Goal: Transaction & Acquisition: Book appointment/travel/reservation

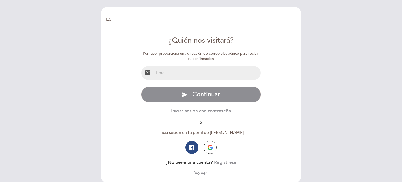
select select "es"
click at [218, 73] on input "email" at bounding box center [207, 73] width 107 height 14
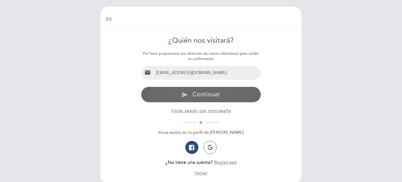
type input "[EMAIL_ADDRESS][DOMAIN_NAME]"
click at [217, 94] on span "Continuar" at bounding box center [206, 95] width 28 height 8
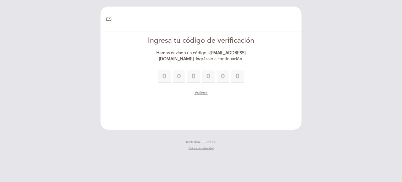
type input "1"
type input "5"
type input "4"
type input "7"
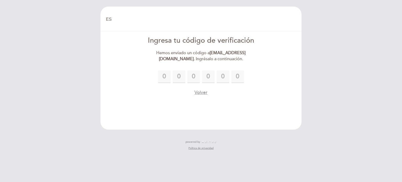
type input "6"
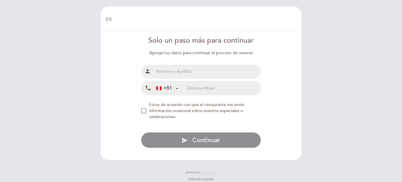
click at [223, 71] on input "text" at bounding box center [207, 72] width 107 height 14
type input "[PERSON_NAME] [PERSON_NAME]"
click at [235, 86] on input "tel" at bounding box center [224, 88] width 74 height 14
type input "947227719"
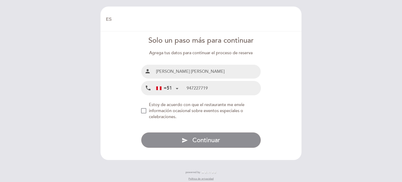
click at [166, 112] on span "Estoy de acuerdo con que el restaurante me envíe información ocasional sobre ev…" at bounding box center [197, 110] width 96 height 17
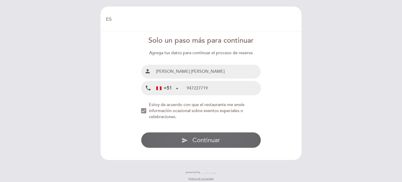
click at [174, 137] on button "send Continuar" at bounding box center [201, 140] width 120 height 16
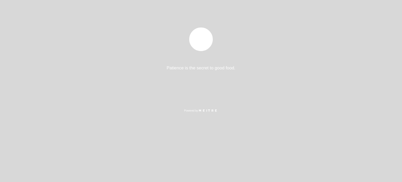
select select "es"
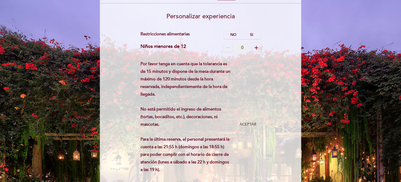
scroll to position [11, 0]
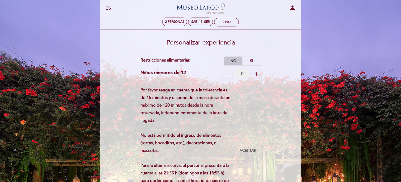
click at [236, 59] on label "No" at bounding box center [233, 61] width 18 height 9
drag, startPoint x: 164, startPoint y: 99, endPoint x: 208, endPoint y: 97, distance: 43.5
click at [208, 98] on div "Por favor tenga en cuenta que la tolerancia es de 15 minutos y dispone de la me…" at bounding box center [187, 150] width 95 height 128
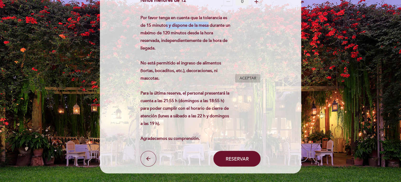
scroll to position [90, 0]
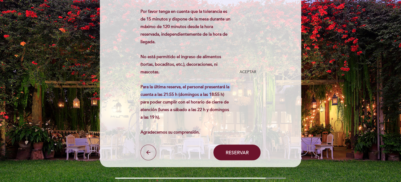
drag, startPoint x: 139, startPoint y: 86, endPoint x: 209, endPoint y: 93, distance: 70.5
click at [209, 93] on form "Cargo por servicio : 0 % Nothing selected 0 % 15 % 18 % 20 % Restricciones alim…" at bounding box center [200, 69] width 194 height 182
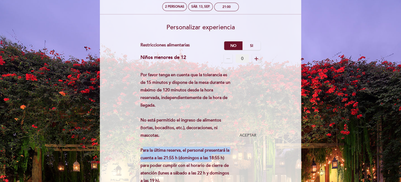
scroll to position [0, 0]
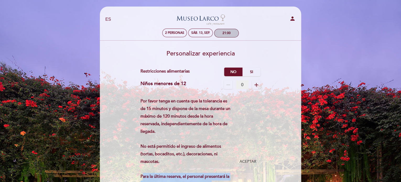
click at [225, 37] on div "21:00" at bounding box center [226, 33] width 25 height 9
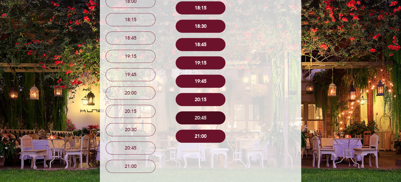
scroll to position [157, 0]
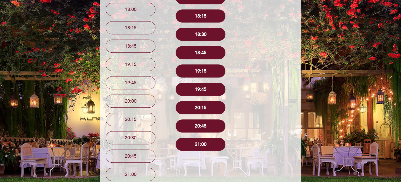
click at [200, 110] on button "20:15" at bounding box center [200, 107] width 50 height 13
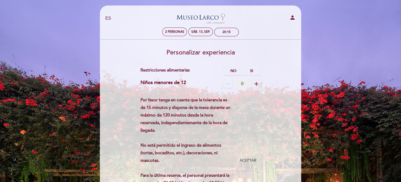
scroll to position [0, 0]
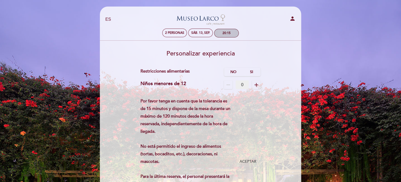
click at [226, 35] on div "20:15" at bounding box center [226, 33] width 24 height 8
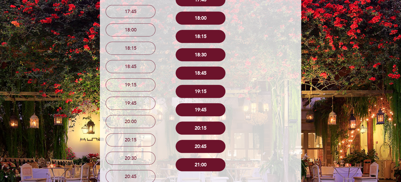
scroll to position [134, 0]
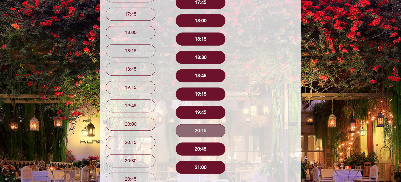
click at [209, 129] on button "20:15" at bounding box center [200, 130] width 50 height 13
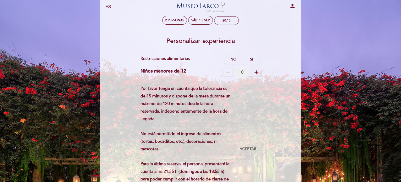
scroll to position [0, 0]
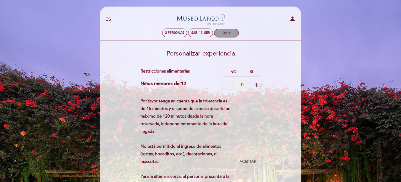
click at [223, 31] on div "20:15" at bounding box center [226, 33] width 24 height 8
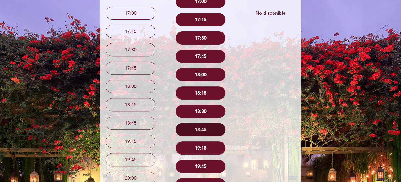
scroll to position [157, 0]
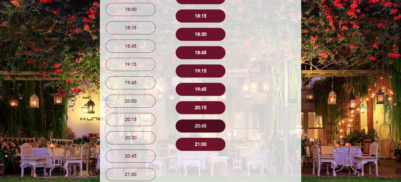
click at [211, 126] on button "20:45" at bounding box center [200, 125] width 50 height 13
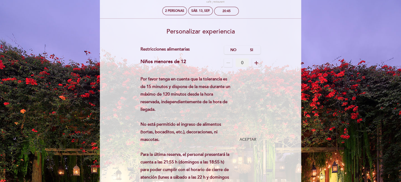
scroll to position [13, 0]
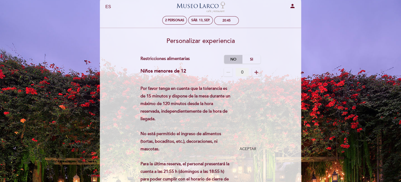
click at [228, 57] on label "No" at bounding box center [233, 59] width 18 height 9
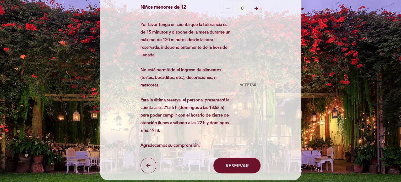
scroll to position [65, 0]
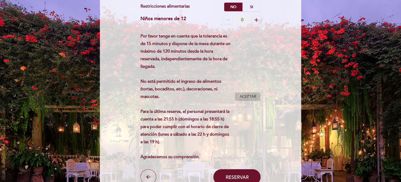
click at [250, 94] on span "Aceptar" at bounding box center [247, 96] width 17 height 5
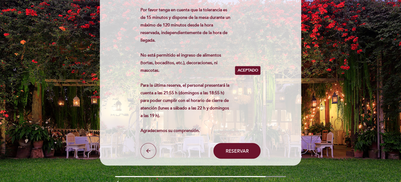
scroll to position [117, 0]
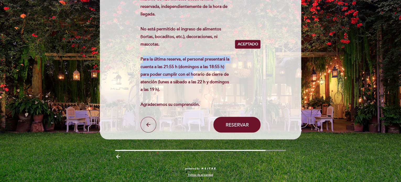
drag, startPoint x: 143, startPoint y: 59, endPoint x: 168, endPoint y: 69, distance: 26.5
click at [187, 71] on div "Por favor tenga en cuenta que la tolerancia es de 15 minutos y dispone de la me…" at bounding box center [187, 44] width 95 height 128
click at [224, 124] on button "Reservar" at bounding box center [236, 125] width 47 height 16
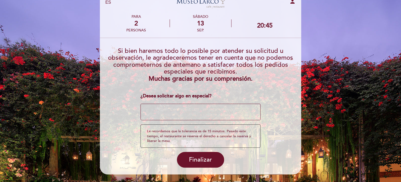
scroll to position [26, 0]
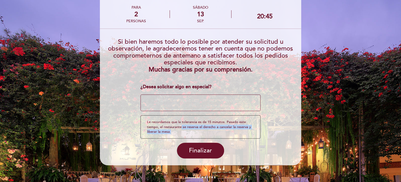
drag, startPoint x: 180, startPoint y: 126, endPoint x: 218, endPoint y: 131, distance: 37.7
click at [218, 131] on div "Le recordamos que la tolerancia es de 15 minutos. Pasado este tiempo, el restau…" at bounding box center [200, 126] width 120 height 23
click at [218, 130] on div "Le recordamos que la tolerancia es de 15 minutos. Pasado este tiempo, el restau…" at bounding box center [200, 126] width 120 height 23
click at [163, 125] on div "Le recordamos que la tolerancia es de 15 minutos. Pasado este tiempo, el restau…" at bounding box center [200, 126] width 120 height 23
click at [158, 107] on textarea at bounding box center [200, 103] width 120 height 17
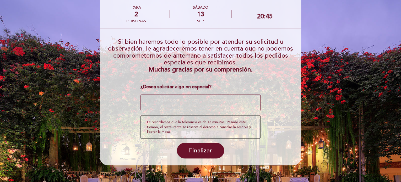
scroll to position [0, 0]
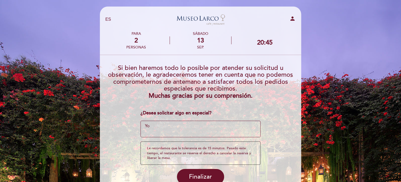
type textarea "Y"
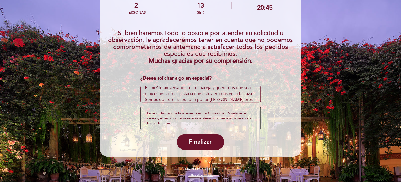
scroll to position [9, 0]
drag, startPoint x: 227, startPoint y: 100, endPoint x: 153, endPoint y: 95, distance: 73.5
click at [153, 95] on textarea at bounding box center [200, 94] width 120 height 17
drag, startPoint x: 257, startPoint y: 102, endPoint x: 218, endPoint y: 98, distance: 39.5
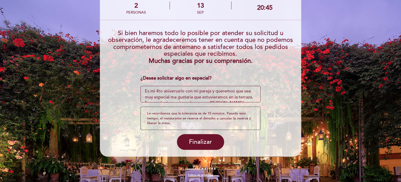
click at [257, 107] on div "¿Desea solicitar algo en especial? ¿Tienes un código promocional? local_offer L…" at bounding box center [200, 102] width 120 height 55
type textarea "Es mi 4to aniversario con mi pareja y queremos que sea muy especial me gustaria…"
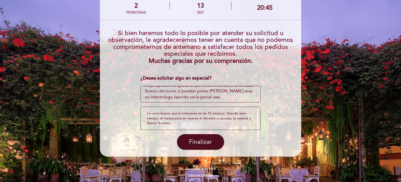
click at [217, 144] on button "Finalizar" at bounding box center [200, 142] width 47 height 16
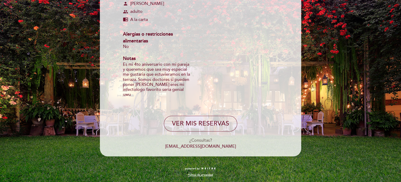
scroll to position [96, 0]
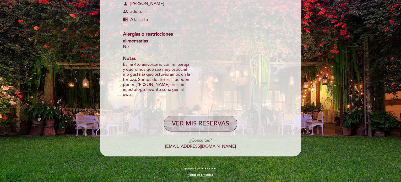
click at [212, 126] on button "VER MIS RESERVAS" at bounding box center [200, 124] width 73 height 16
select select "es"
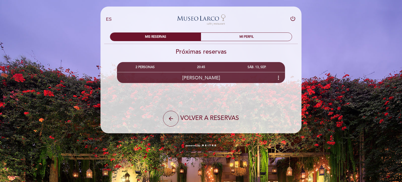
click at [279, 78] on icon "more_vert" at bounding box center [278, 78] width 6 height 6
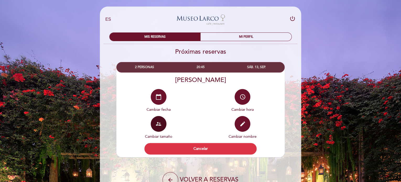
click at [159, 127] on icon "supervisor_account" at bounding box center [158, 124] width 6 height 6
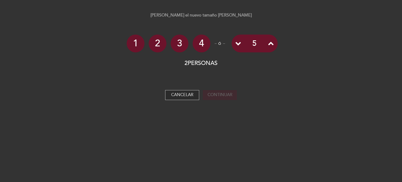
click at [178, 99] on button "Cancelar" at bounding box center [182, 95] width 34 height 10
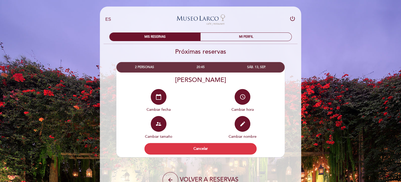
click at [65, 45] on div "EN ES PT Museo Larco Café - Restaurant power_settings_new MIS RESERVAS MI PERFI…" at bounding box center [200, 107] width 401 height 214
